Goal: Task Accomplishment & Management: Complete application form

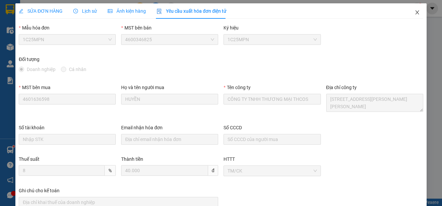
click at [415, 11] on icon "close" at bounding box center [417, 12] width 5 height 5
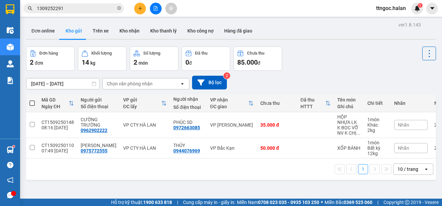
click at [61, 8] on input "1309252291" at bounding box center [76, 8] width 79 height 7
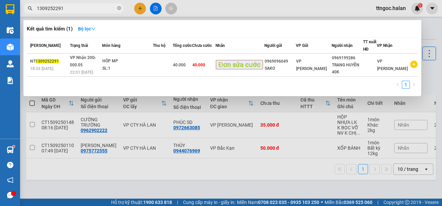
click at [61, 8] on input "1309252291" at bounding box center [76, 8] width 79 height 7
paste input "409251494"
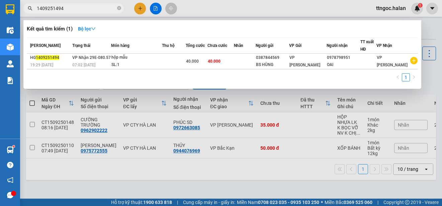
type input "1409251494"
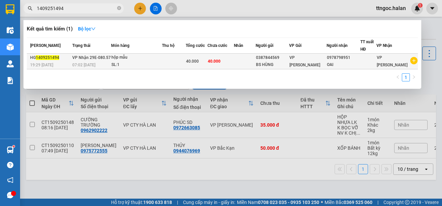
click at [43, 58] on span "1409251494" at bounding box center [47, 57] width 23 height 5
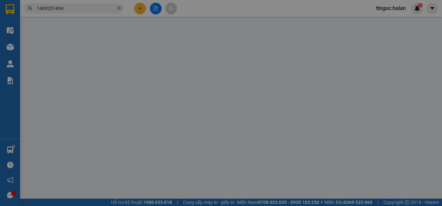
type input "0387844569"
type input "BS HÙNG"
type input "0978798951"
type input "OAI"
type input "40.000"
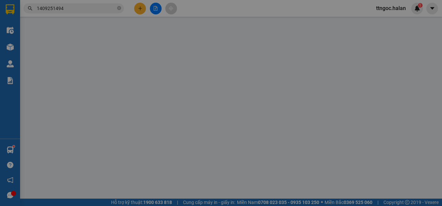
type input "40.000"
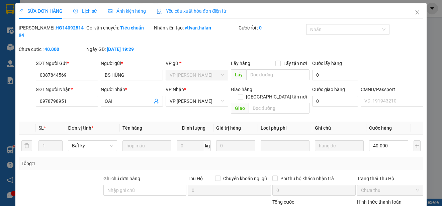
click at [179, 12] on span "Yêu cầu xuất hóa đơn điện tử" at bounding box center [192, 10] width 70 height 5
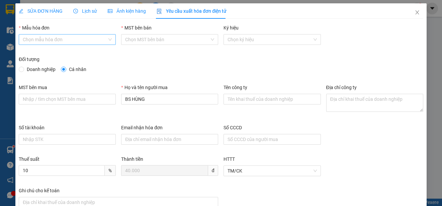
click at [97, 37] on input "Mẫu hóa đơn" at bounding box center [65, 39] width 84 height 10
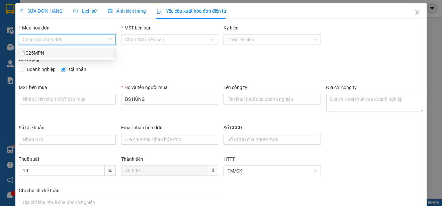
click at [39, 51] on div "1C25MPN" at bounding box center [67, 52] width 88 height 7
type input "8"
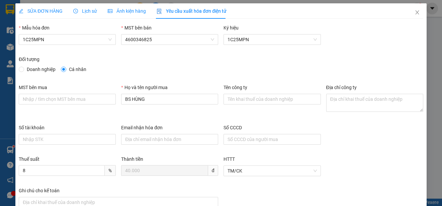
click at [34, 70] on span "Doanh nghiệp" at bounding box center [41, 69] width 34 height 7
click at [23, 70] on input "Doanh nghiệp" at bounding box center [21, 69] width 5 height 5
radio input "true"
radio input "false"
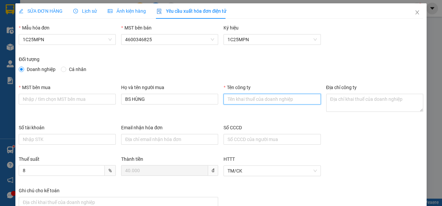
click at [229, 101] on input "Tên công ty" at bounding box center [272, 99] width 97 height 11
paste input "CÔNG TY CỔ PHẦN IHOPE"
type input "CÔNG TY CỔ PHẦN IHOPE"
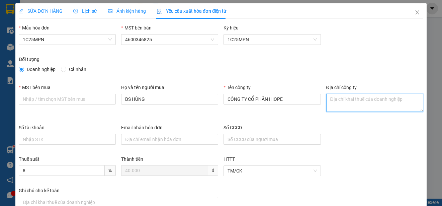
click at [327, 101] on textarea "Địa chỉ công ty" at bounding box center [375, 103] width 97 height 18
paste textarea "[GEOGRAPHIC_DATA], [STREET_ADDRESS]."
type textarea "[GEOGRAPHIC_DATA], [STREET_ADDRESS]."
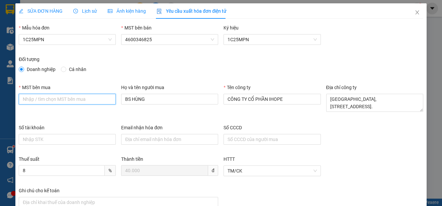
click at [51, 101] on input "MST bên mua" at bounding box center [67, 99] width 97 height 11
paste input "0108331832"
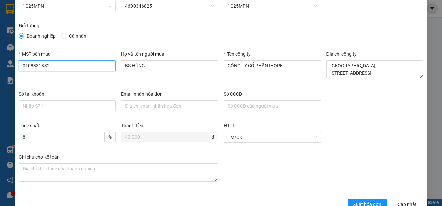
scroll to position [50, 0]
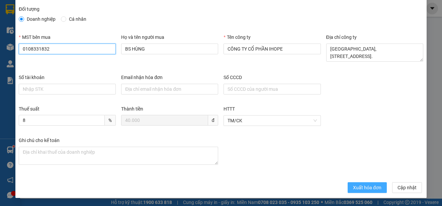
type input "0108331832"
click at [371, 189] on span "Xuất hóa đơn" at bounding box center [367, 187] width 28 height 7
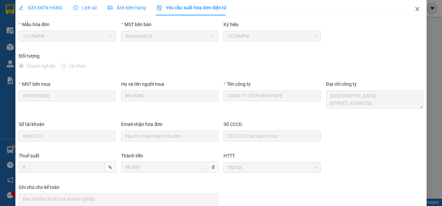
scroll to position [0, 0]
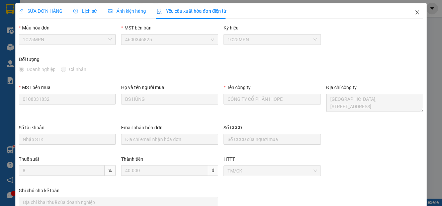
click at [411, 9] on span "Close" at bounding box center [417, 12] width 19 height 19
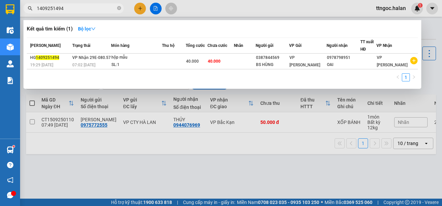
drag, startPoint x: 72, startPoint y: 8, endPoint x: 53, endPoint y: 9, distance: 19.4
click at [53, 9] on input "1409251494" at bounding box center [76, 8] width 79 height 7
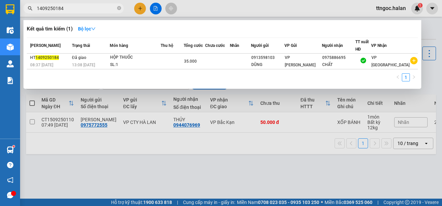
click at [43, 7] on input "1409250184" at bounding box center [76, 8] width 79 height 7
click at [41, 9] on input "1409250184" at bounding box center [76, 8] width 79 height 7
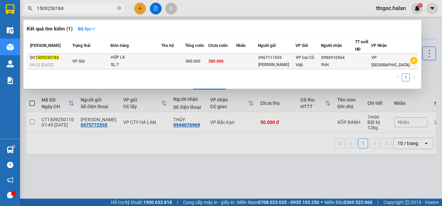
type input "1509250184"
click at [42, 61] on div "DC 1509250184" at bounding box center [50, 57] width 40 height 7
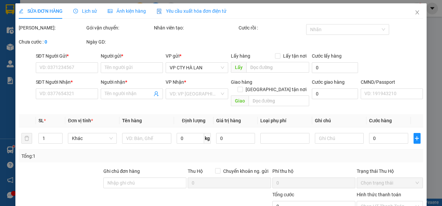
type input "0967111555"
type input "[PERSON_NAME]"
type input "0986910564"
type input "thức"
type input "380.000"
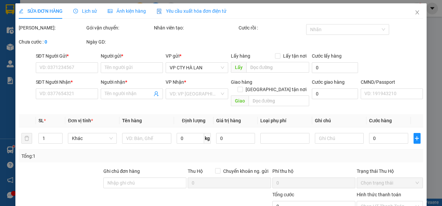
type input "380.000"
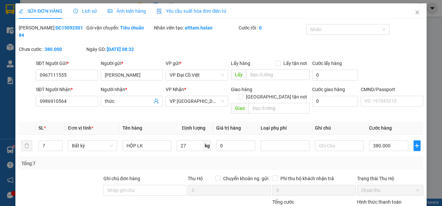
click at [198, 9] on span "Yêu cầu xuất hóa đơn điện tử" at bounding box center [192, 10] width 70 height 5
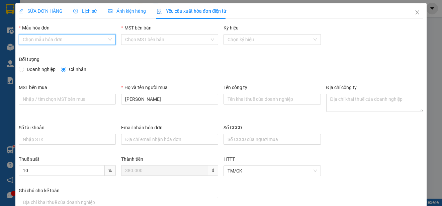
click at [75, 38] on input "Mẫu hóa đơn" at bounding box center [65, 39] width 84 height 10
click at [41, 50] on div "1C25MPN" at bounding box center [67, 52] width 88 height 7
type input "8"
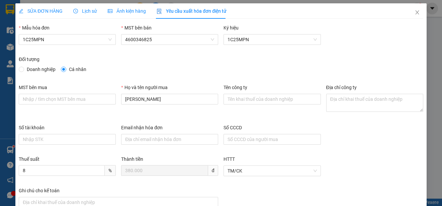
click at [31, 67] on span "Doanh nghiệp" at bounding box center [41, 69] width 34 height 7
click at [23, 67] on input "Doanh nghiệp" at bounding box center [21, 69] width 5 height 5
radio input "true"
radio input "false"
click at [47, 9] on span "SỬA ĐƠN HÀNG" at bounding box center [41, 10] width 44 height 5
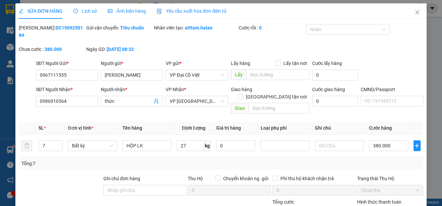
click at [187, 9] on span "Yêu cầu xuất hóa đơn điện tử" at bounding box center [192, 10] width 70 height 5
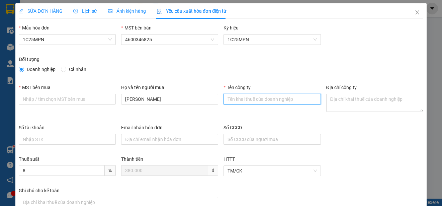
paste input "CÔNG TY TNHH SẢN XUẤT VÀ THƯƠNG MẠI VĂN TÂN"
type input "CÔNG TY TNHH SẢN XUẤT VÀ THƯƠNG MẠI VĂN TÂN"
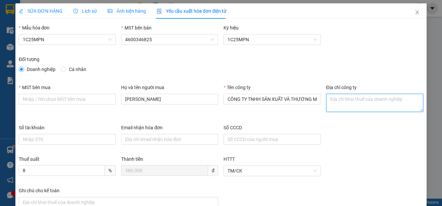
paste textarea "Số nhà 38, Khu dân cư [GEOGRAPHIC_DATA], [GEOGRAPHIC_DATA], tỉnh [GEOGRAPHIC_DA…"
type textarea "Số nhà 38, Khu dân cư [GEOGRAPHIC_DATA], [GEOGRAPHIC_DATA], tỉnh [GEOGRAPHIC_DA…"
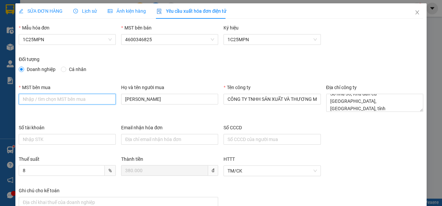
paste input "4601258843"
type input "4601258843"
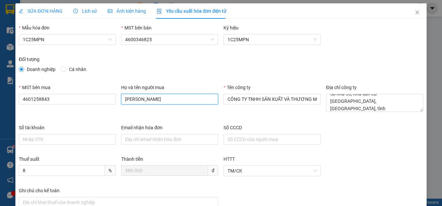
click at [138, 99] on input "[PERSON_NAME]" at bounding box center [169, 99] width 97 height 11
type input "[PERSON_NAME]"
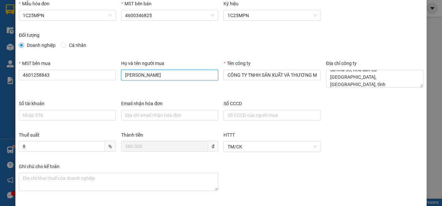
scroll to position [50, 0]
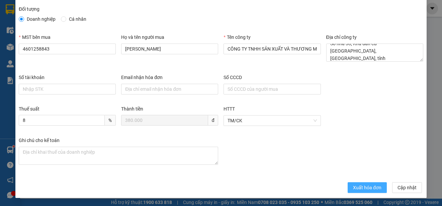
click at [365, 186] on span "Xuất hóa đơn" at bounding box center [367, 187] width 28 height 7
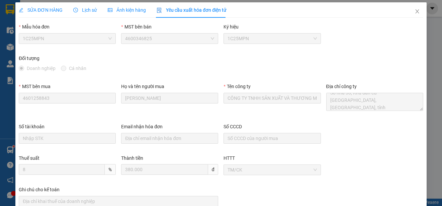
scroll to position [0, 0]
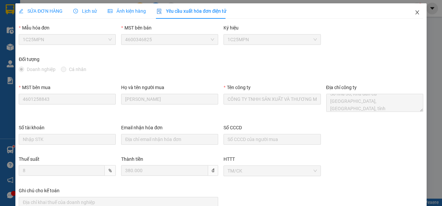
click at [415, 12] on icon "close" at bounding box center [417, 12] width 5 height 5
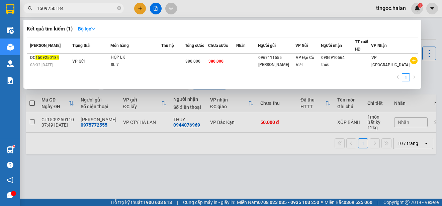
drag, startPoint x: 71, startPoint y: 9, endPoint x: 55, endPoint y: 9, distance: 16.7
click at [55, 9] on input "1509250184" at bounding box center [76, 8] width 79 height 7
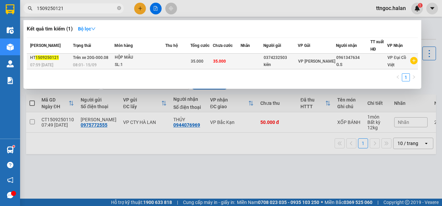
type input "1509250121"
click at [38, 56] on span "1509250121" at bounding box center [46, 57] width 23 height 5
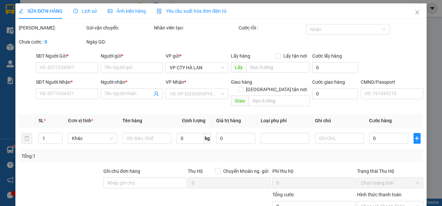
click at [207, 8] on span "Yêu cầu xuất hóa đơn điện tử" at bounding box center [192, 10] width 70 height 5
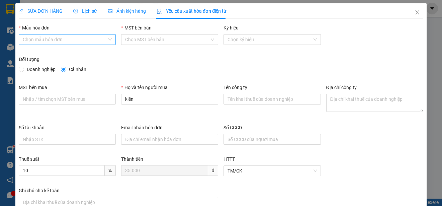
click at [71, 38] on input "Mẫu hóa đơn" at bounding box center [65, 39] width 84 height 10
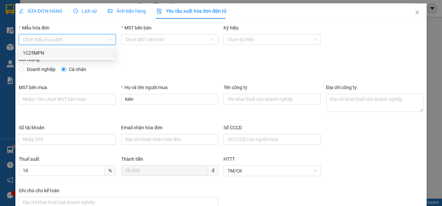
click at [39, 51] on div "1C25MPN" at bounding box center [67, 52] width 88 height 7
type input "8"
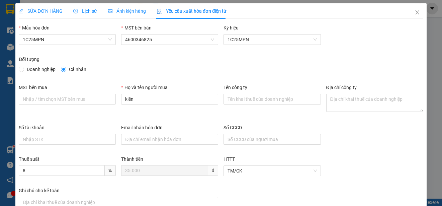
click at [34, 67] on span "Doanh nghiệp" at bounding box center [41, 69] width 34 height 7
click at [23, 67] on input "Doanh nghiệp" at bounding box center [21, 69] width 5 height 5
radio input "true"
radio input "false"
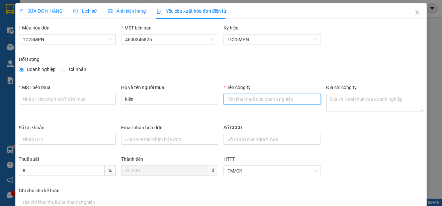
click at [238, 101] on input "Tên công ty" at bounding box center [272, 99] width 97 height 11
paste input "CÔNG TY TNHH GENE SOLUTIONS LAB"
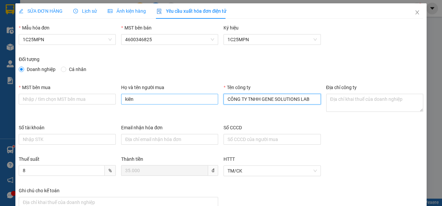
type input "CÔNG TY TNHH GENE SOLUTIONS LAB"
click at [135, 96] on input "kiên" at bounding box center [169, 99] width 97 height 11
paste input "CÔNG TY TNHH GENE SOLUTIONS LAB"
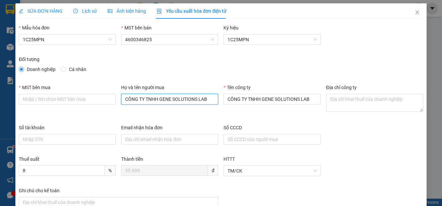
type input "CÔNG TY TNHH GENE SOLUTIONS LAB"
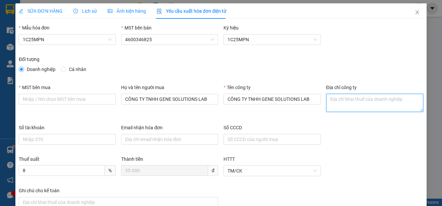
click at [338, 100] on textarea "Địa chỉ công ty" at bounding box center [375, 103] width 97 height 18
paste textarea "Tầng 3, phòng 301, Tòa nhà WMC, [STREET_ADDRESS] Nam."
type textarea "Tầng 3, phòng 301, Tòa nhà WMC, [STREET_ADDRESS] Nam."
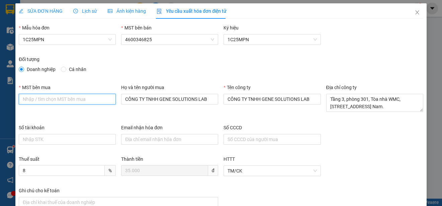
click at [26, 97] on input "MST bên mua" at bounding box center [67, 99] width 97 height 11
paste input "0315977568"
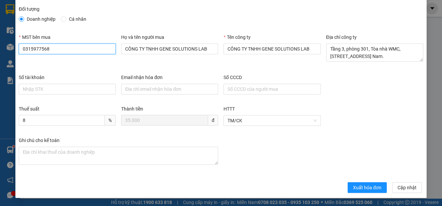
click at [24, 49] on input "0315977568" at bounding box center [67, 49] width 97 height 11
type input "0315977568"
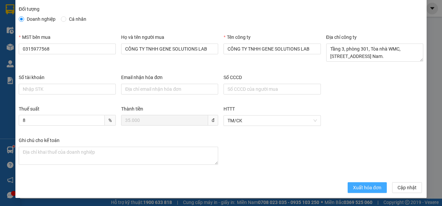
click at [354, 186] on span "Xuất hóa đơn" at bounding box center [367, 187] width 28 height 7
